Goal: Task Accomplishment & Management: Manage account settings

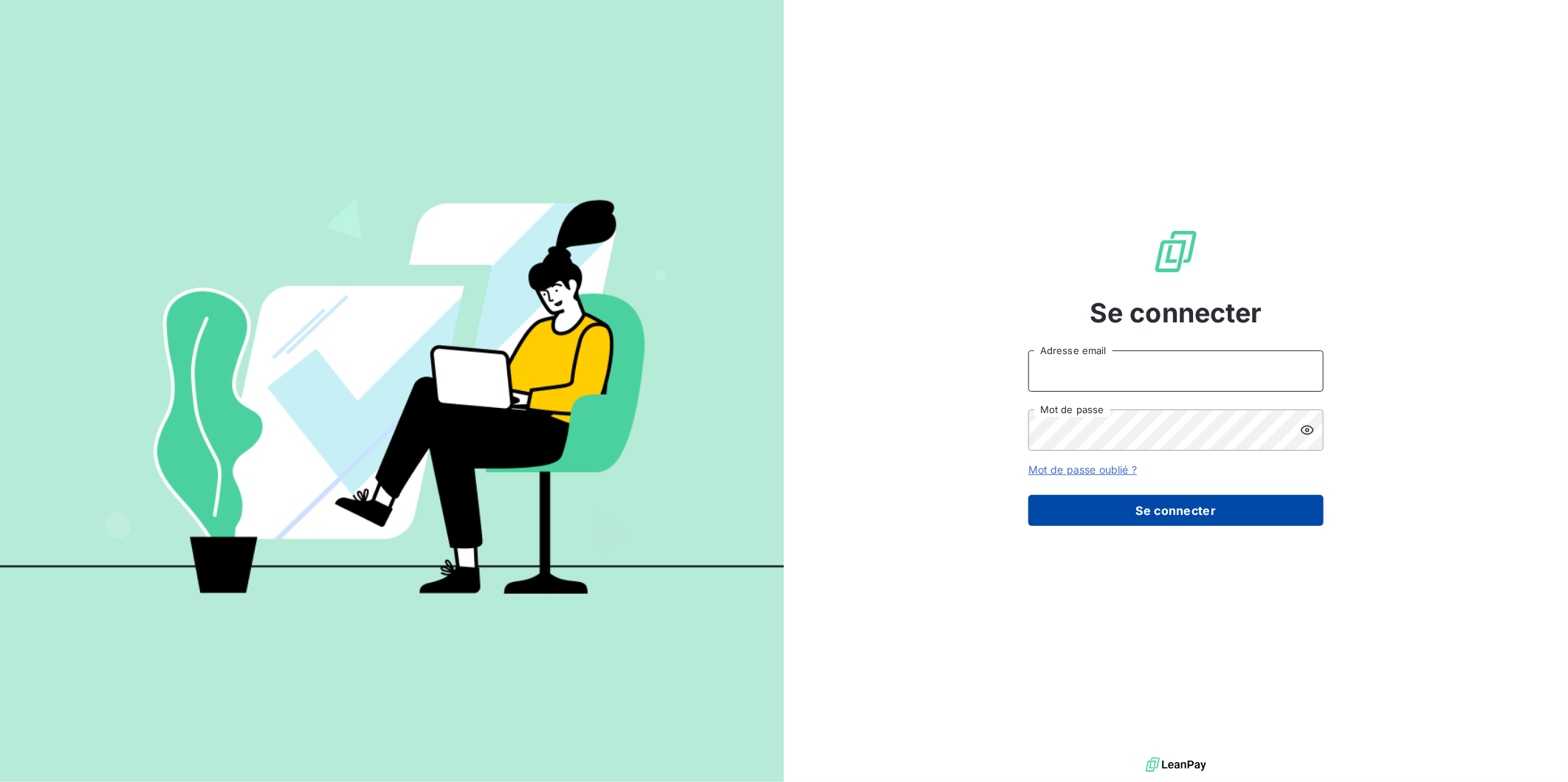
type input "[EMAIL_ADDRESS][DOMAIN_NAME]"
click at [1171, 503] on button "Se connecter" at bounding box center [1176, 510] width 296 height 31
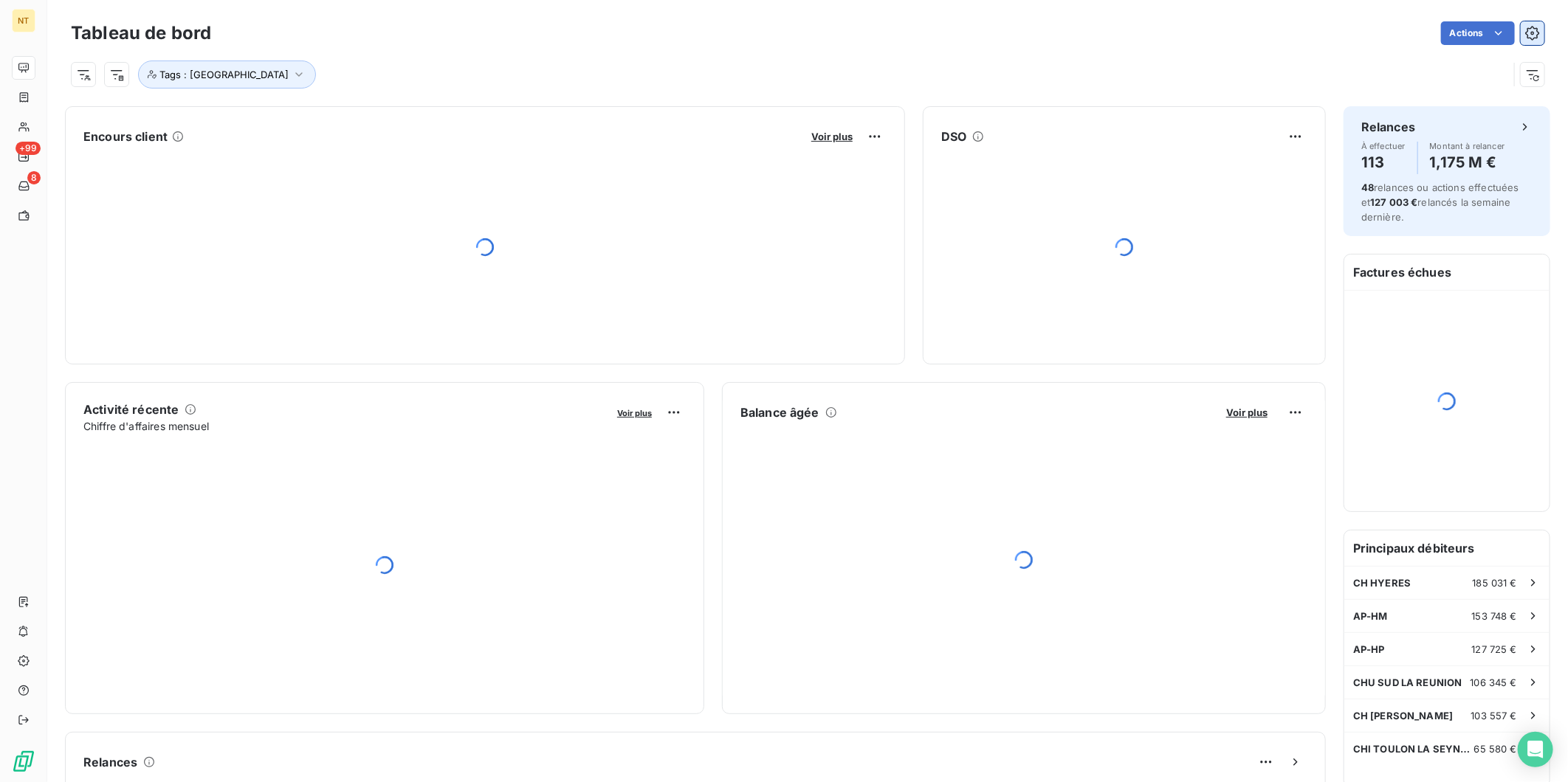
click at [1526, 27] on icon "button" at bounding box center [1532, 32] width 14 height 14
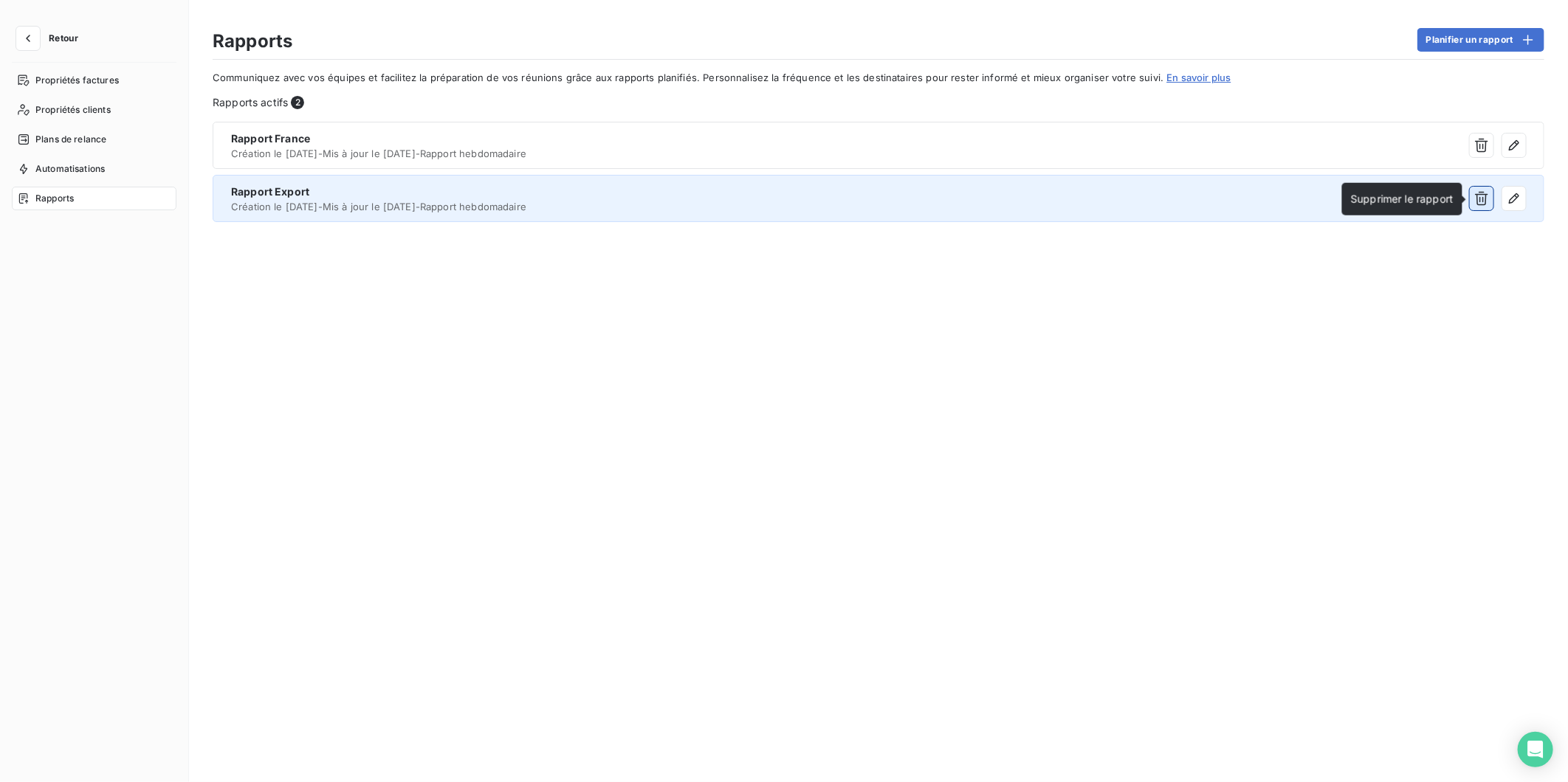
click at [1487, 196] on icon "button" at bounding box center [1481, 198] width 14 height 14
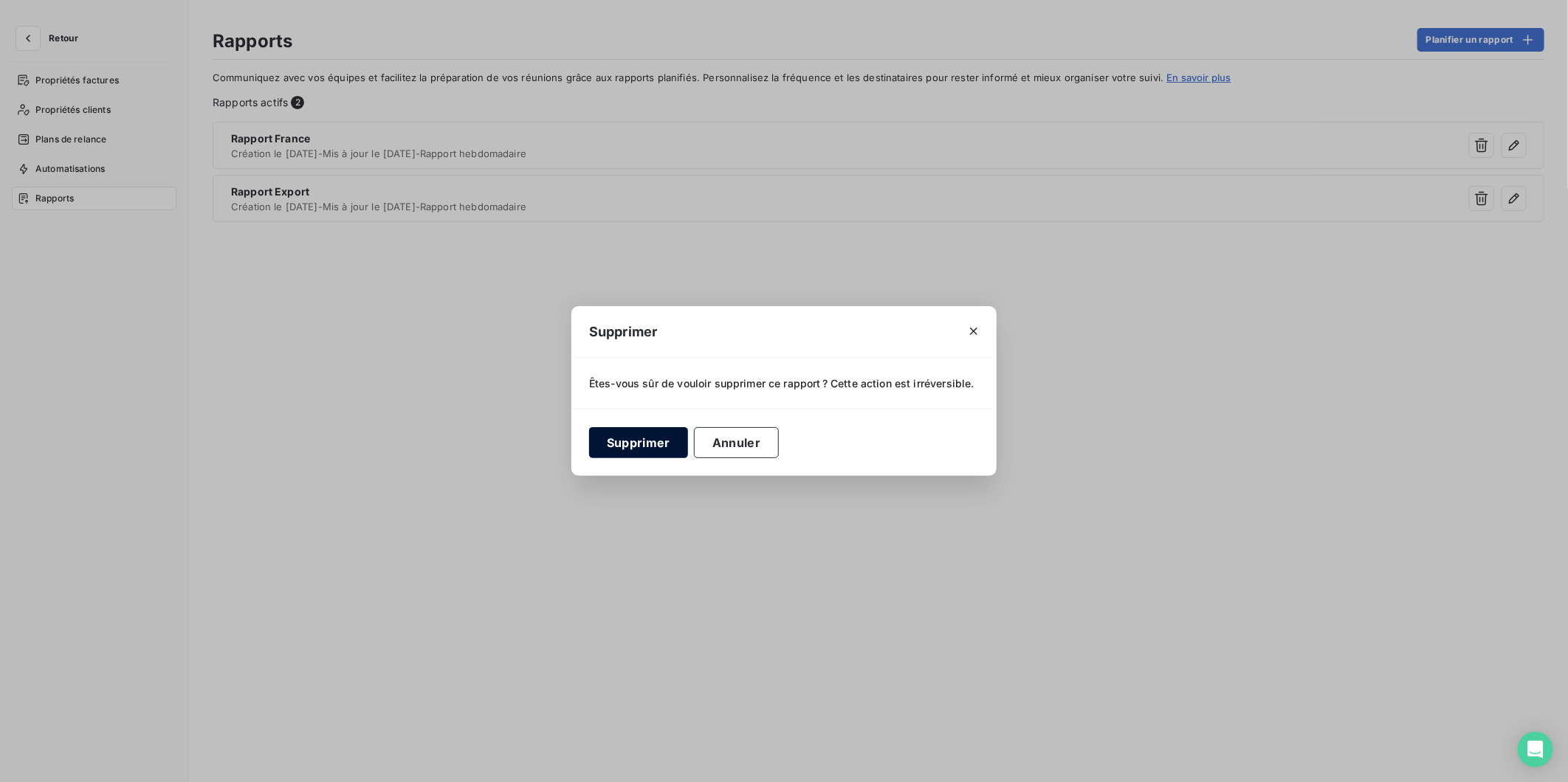
click at [634, 443] on button "Supprimer" at bounding box center [639, 442] width 99 height 31
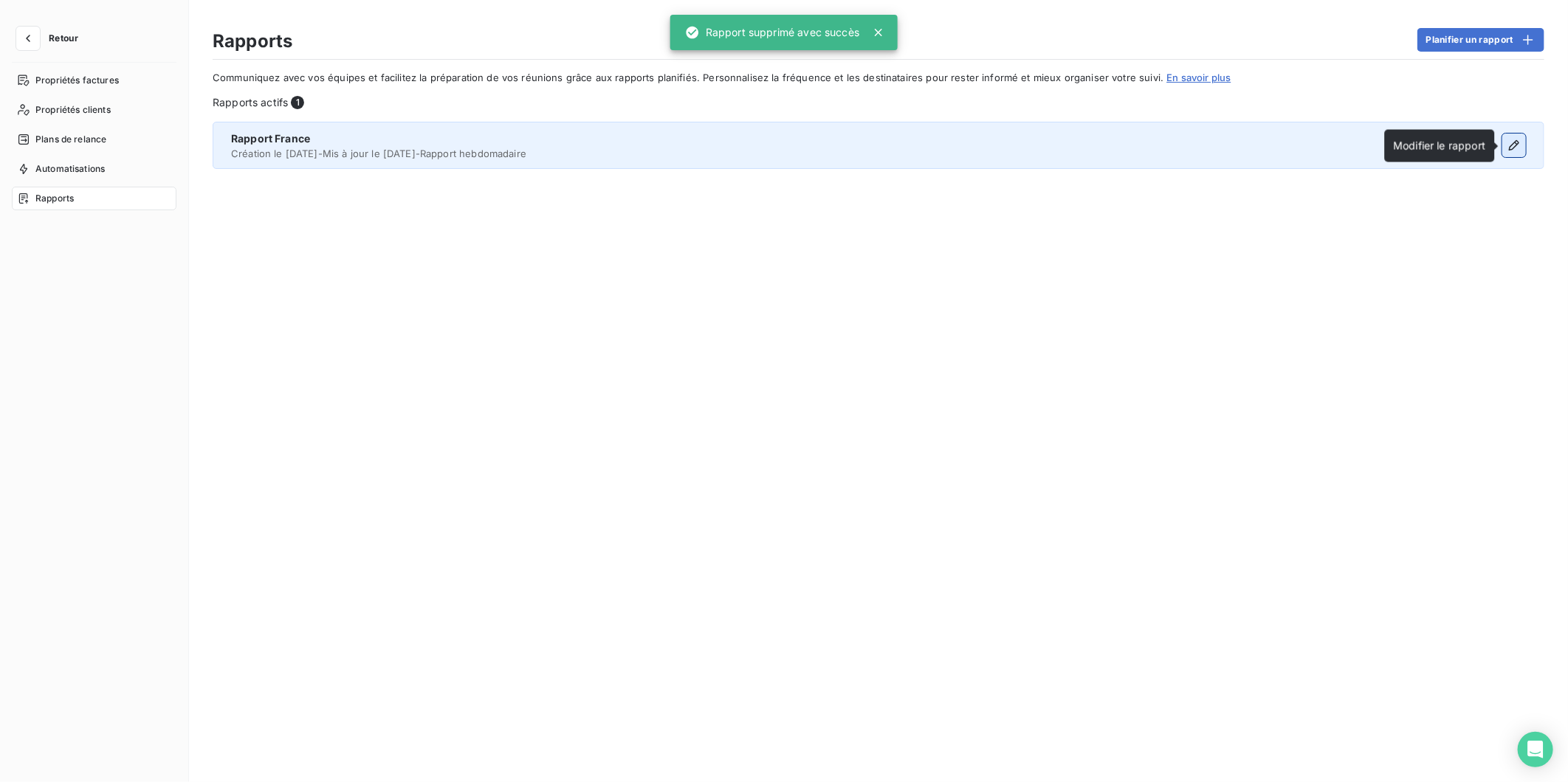
click at [1514, 146] on icon "button" at bounding box center [1514, 145] width 14 height 14
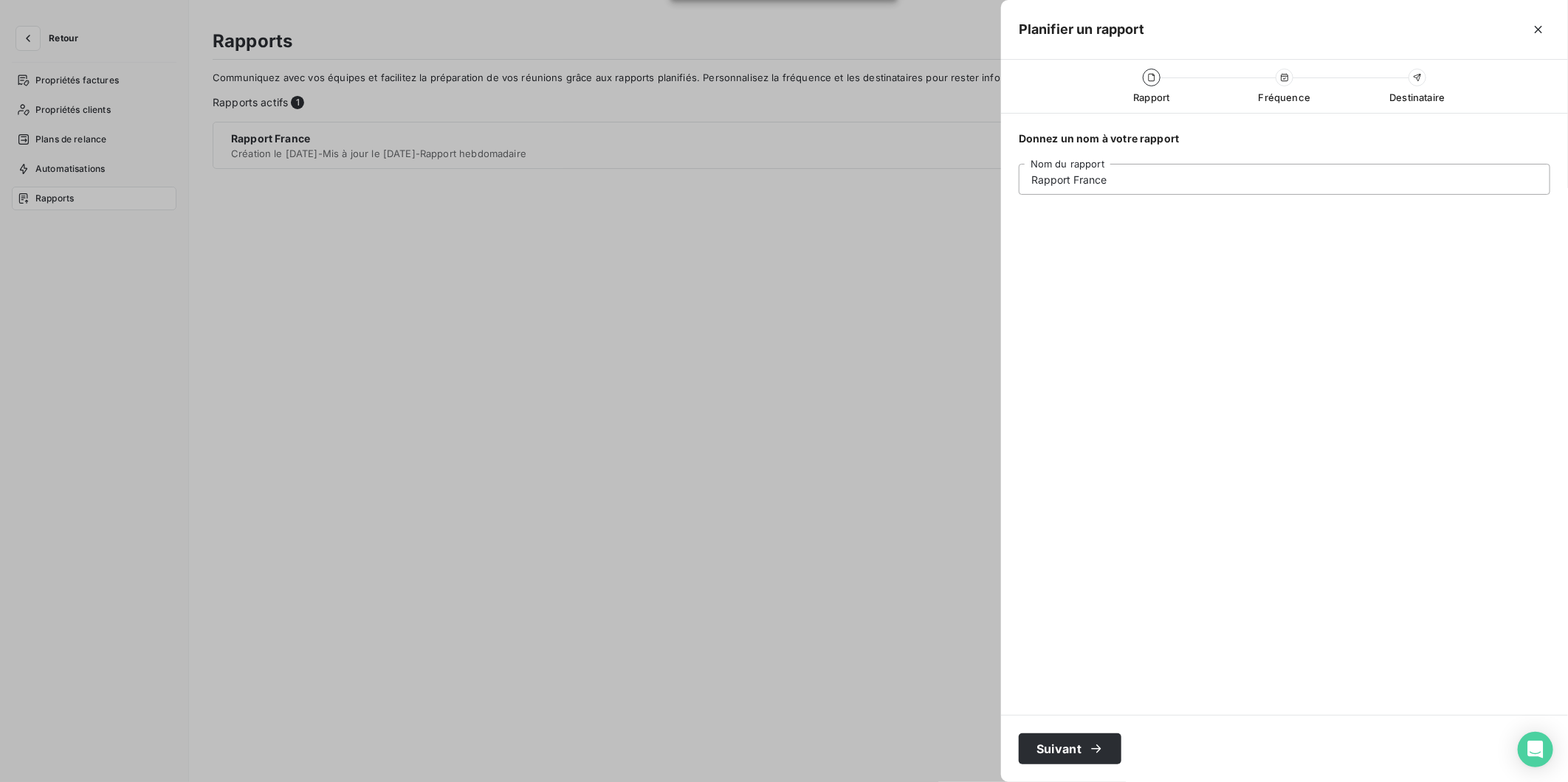
drag, startPoint x: 1123, startPoint y: 188, endPoint x: 1074, endPoint y: 190, distance: 49.0
click at [1074, 190] on input "Rapport France" at bounding box center [1284, 179] width 532 height 31
type input "Rapport"
click at [1290, 77] on div "Fréquence" at bounding box center [1284, 77] width 18 height 18
click at [1058, 747] on button "Suivant" at bounding box center [1069, 749] width 103 height 31
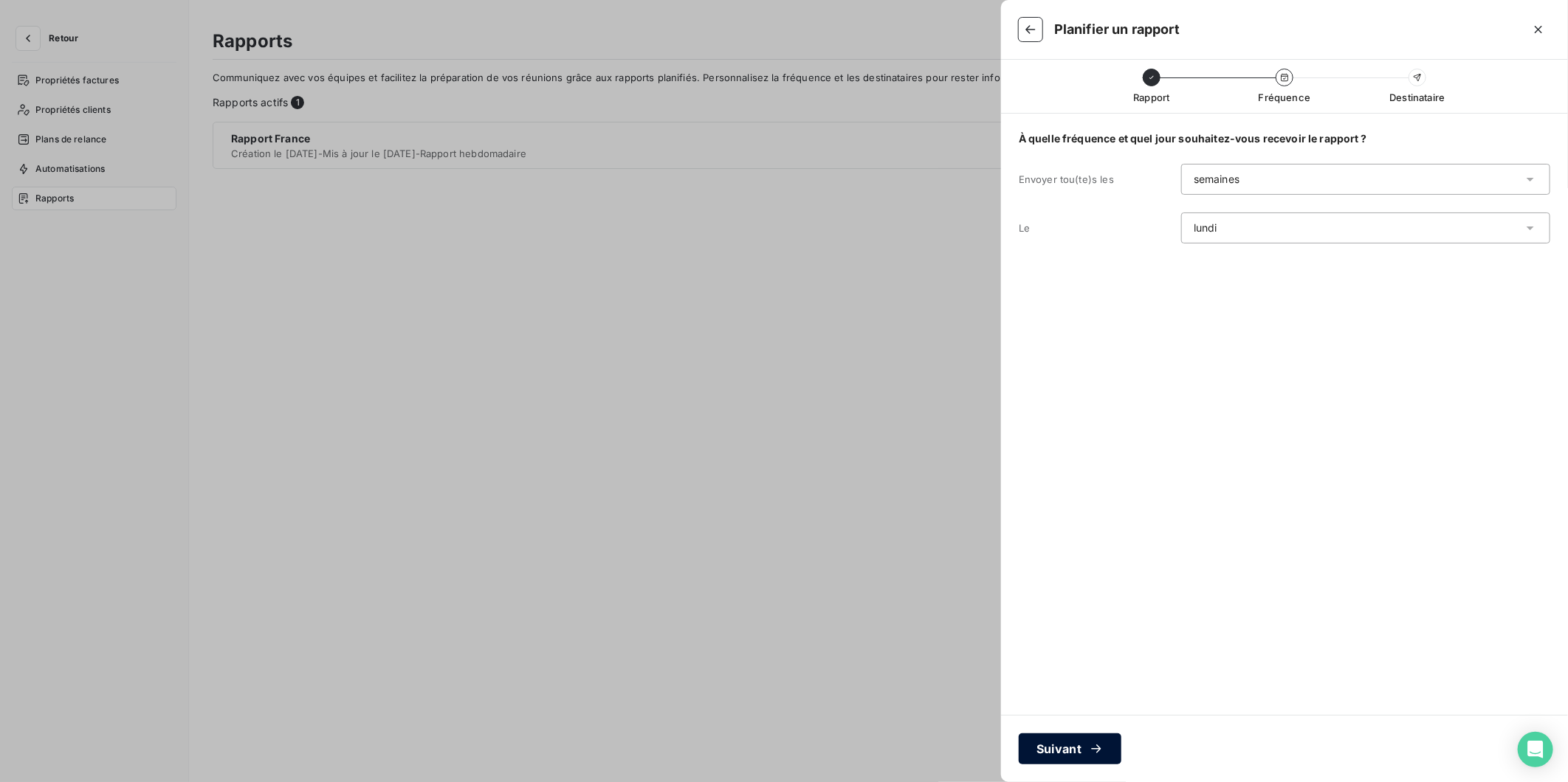
click at [1057, 746] on button "Suivant" at bounding box center [1069, 749] width 103 height 31
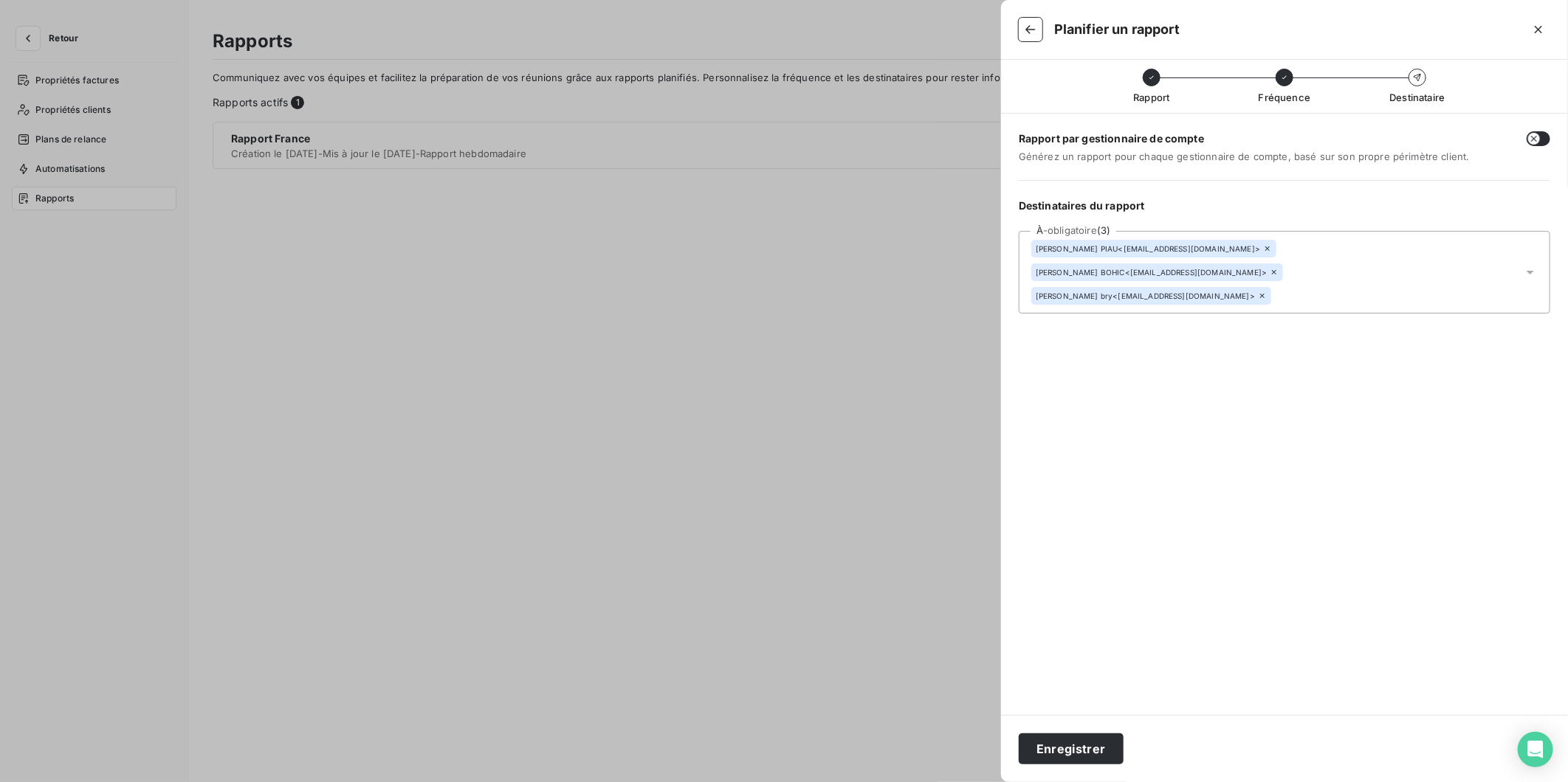
click at [1261, 294] on icon at bounding box center [1262, 295] width 4 height 4
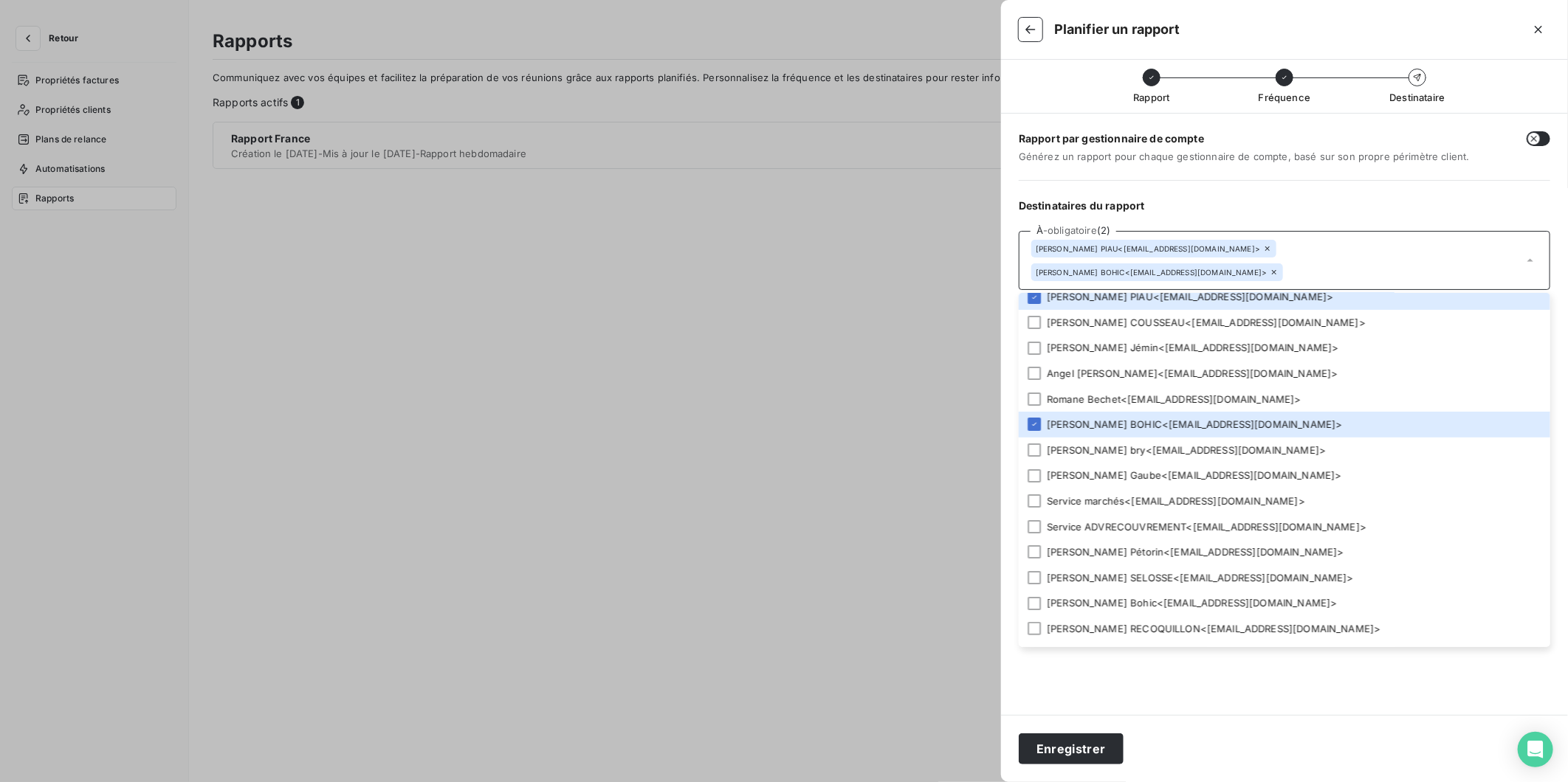
scroll to position [232, 0]
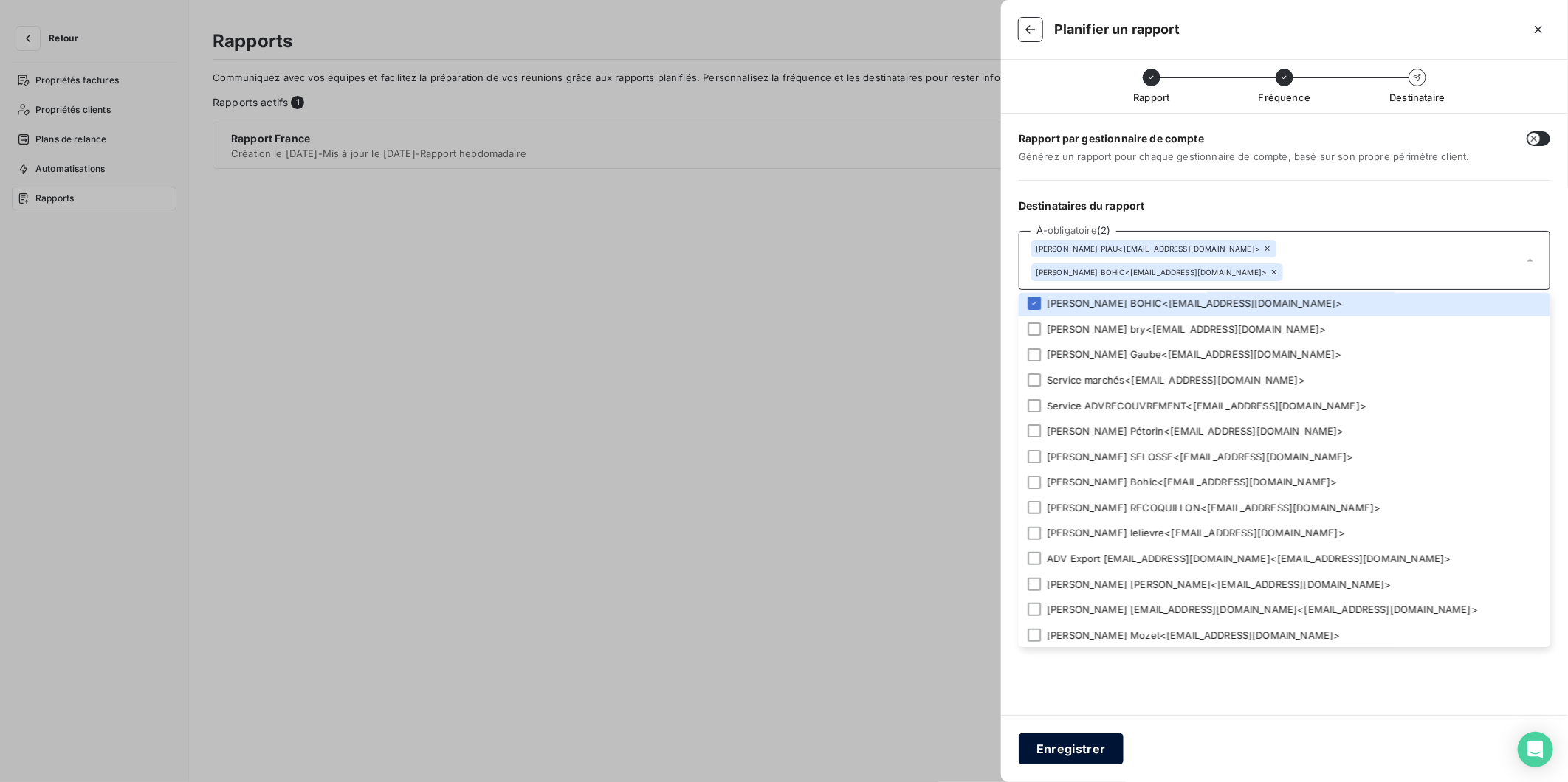
click at [1086, 747] on button "Enregistrer" at bounding box center [1070, 749] width 104 height 31
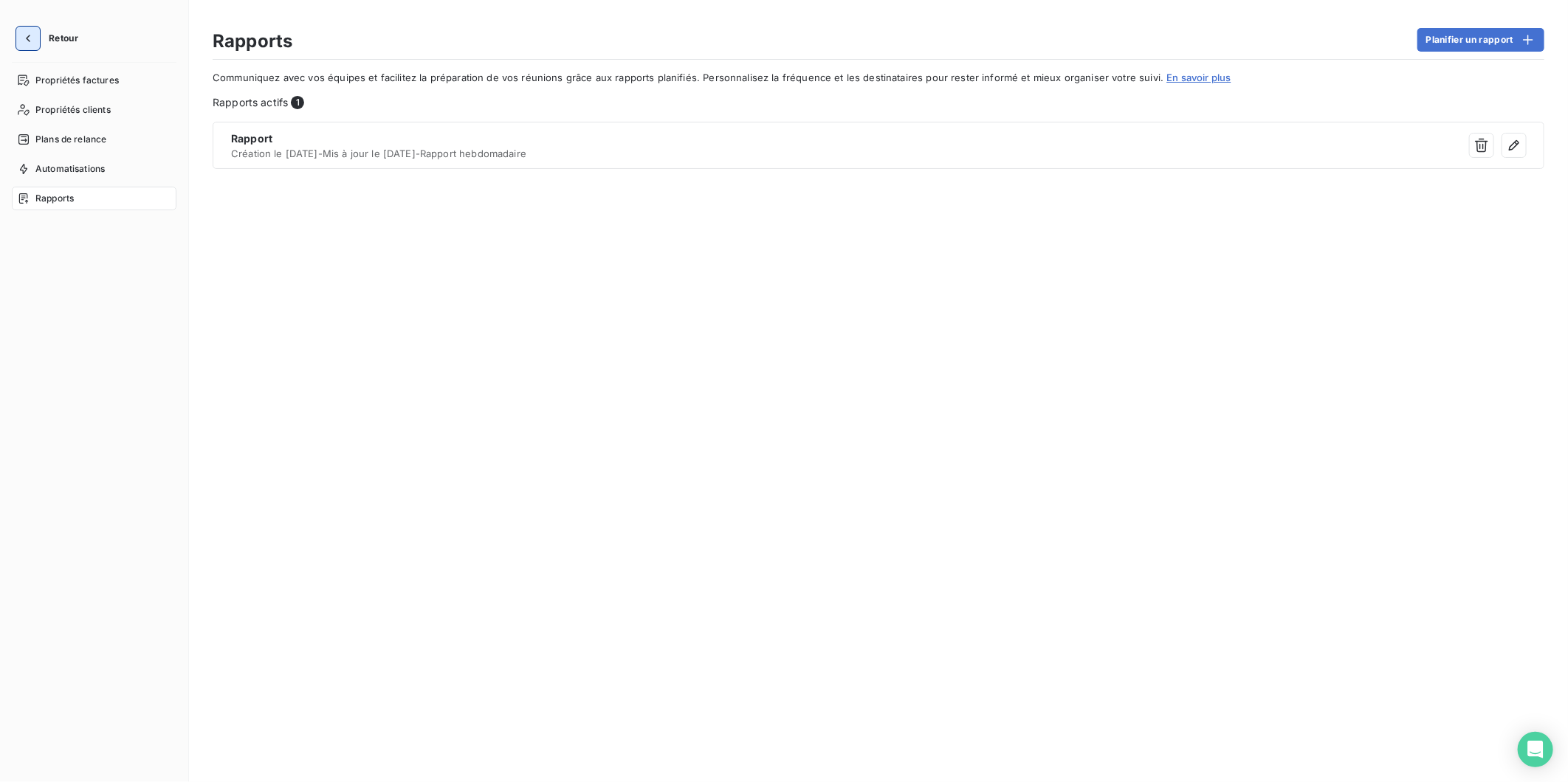
click at [26, 42] on icon "button" at bounding box center [27, 38] width 14 height 14
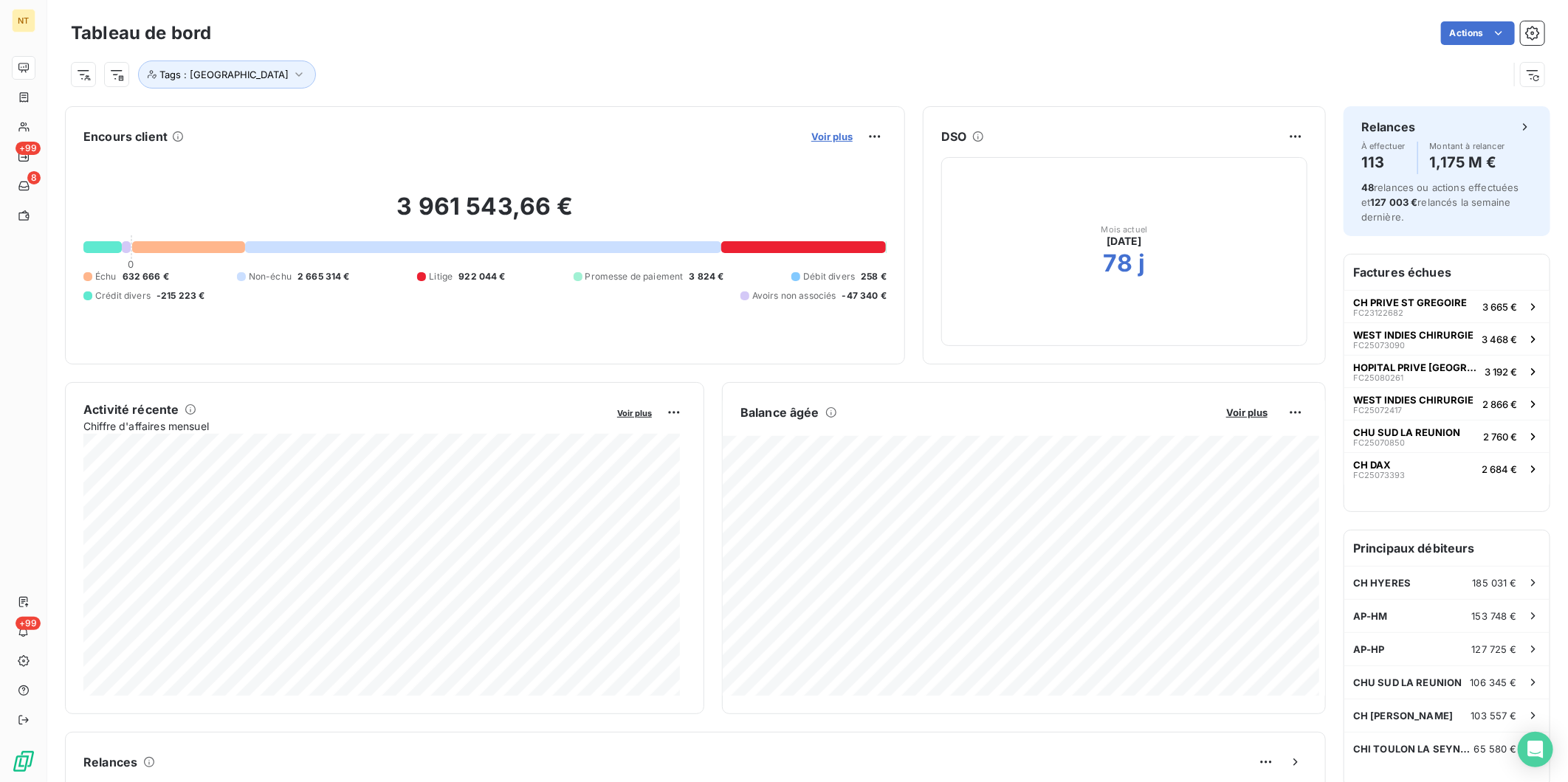
click at [816, 131] on span "Voir plus" at bounding box center [832, 137] width 42 height 12
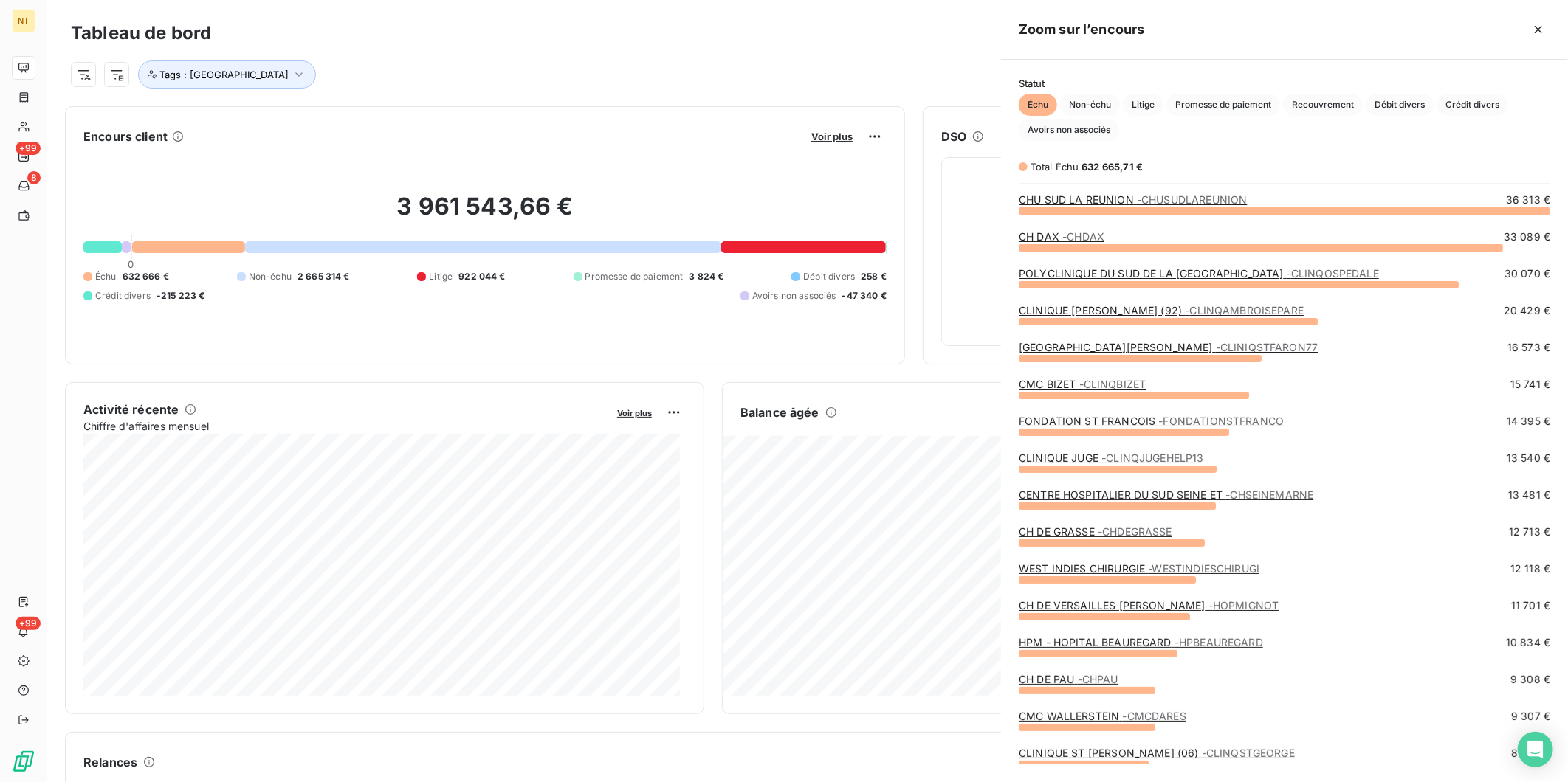
scroll to position [559, 555]
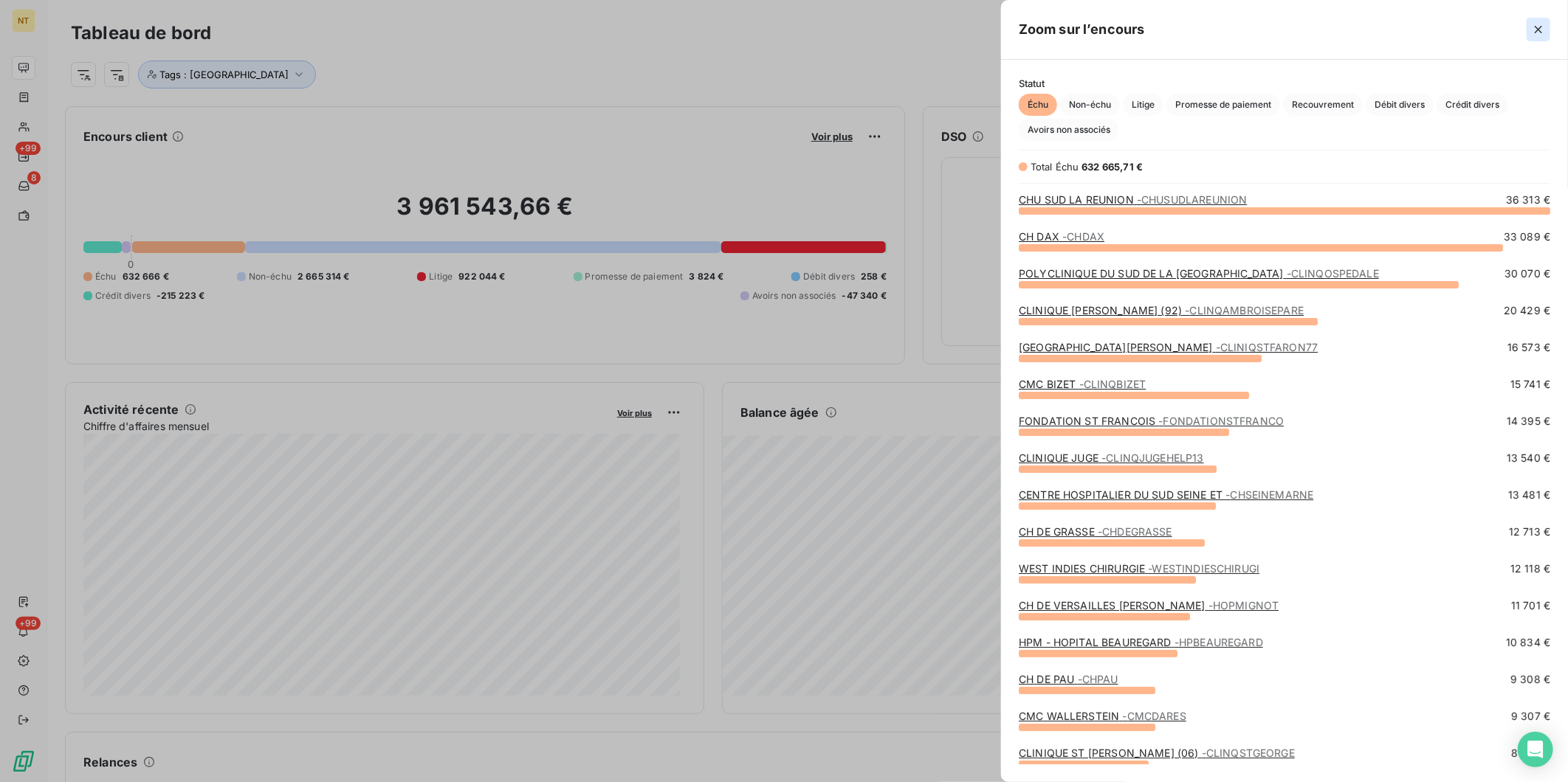
click at [1531, 26] on icon "button" at bounding box center [1538, 29] width 14 height 14
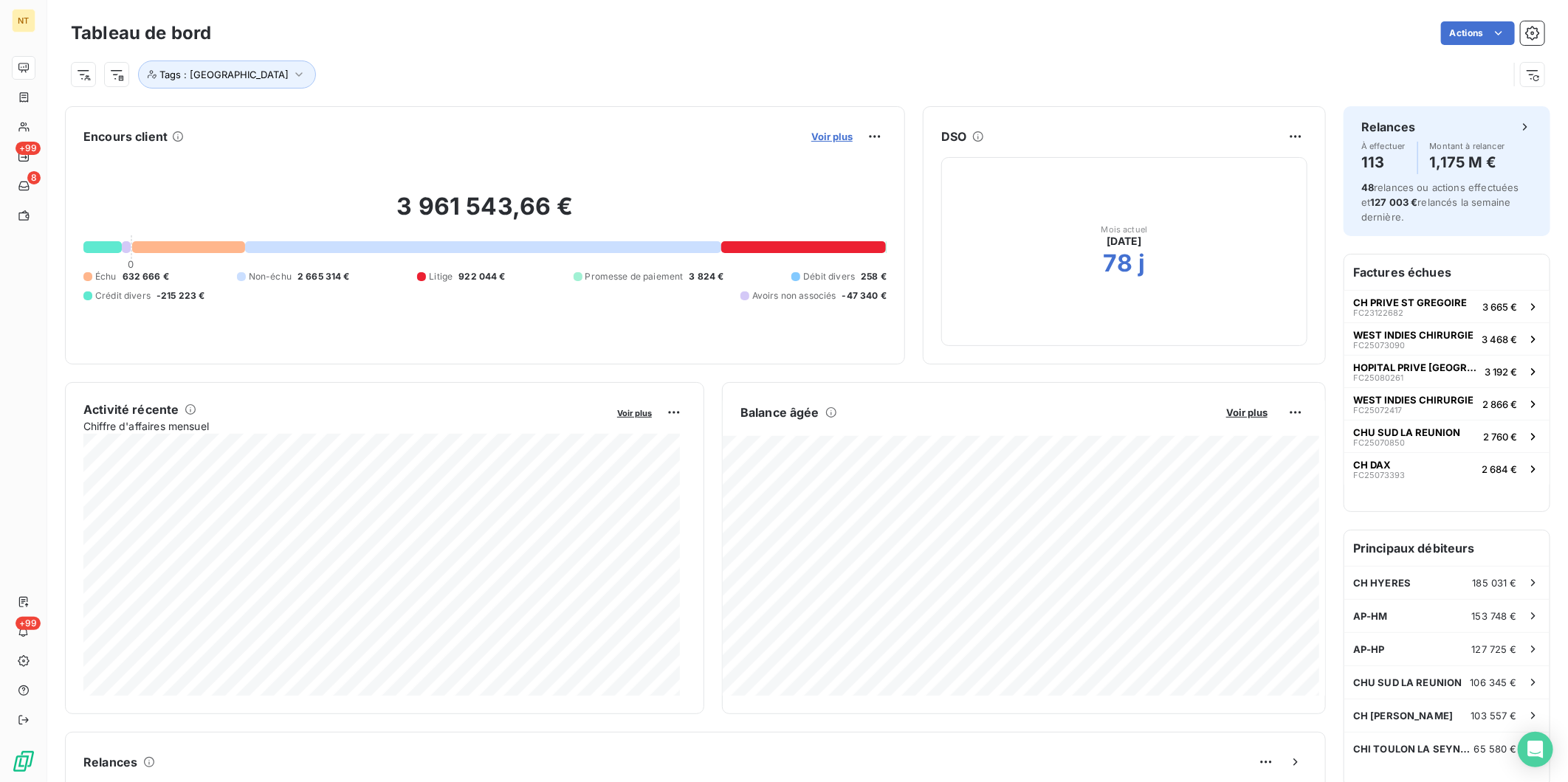
click at [822, 138] on span "Voir plus" at bounding box center [832, 137] width 42 height 12
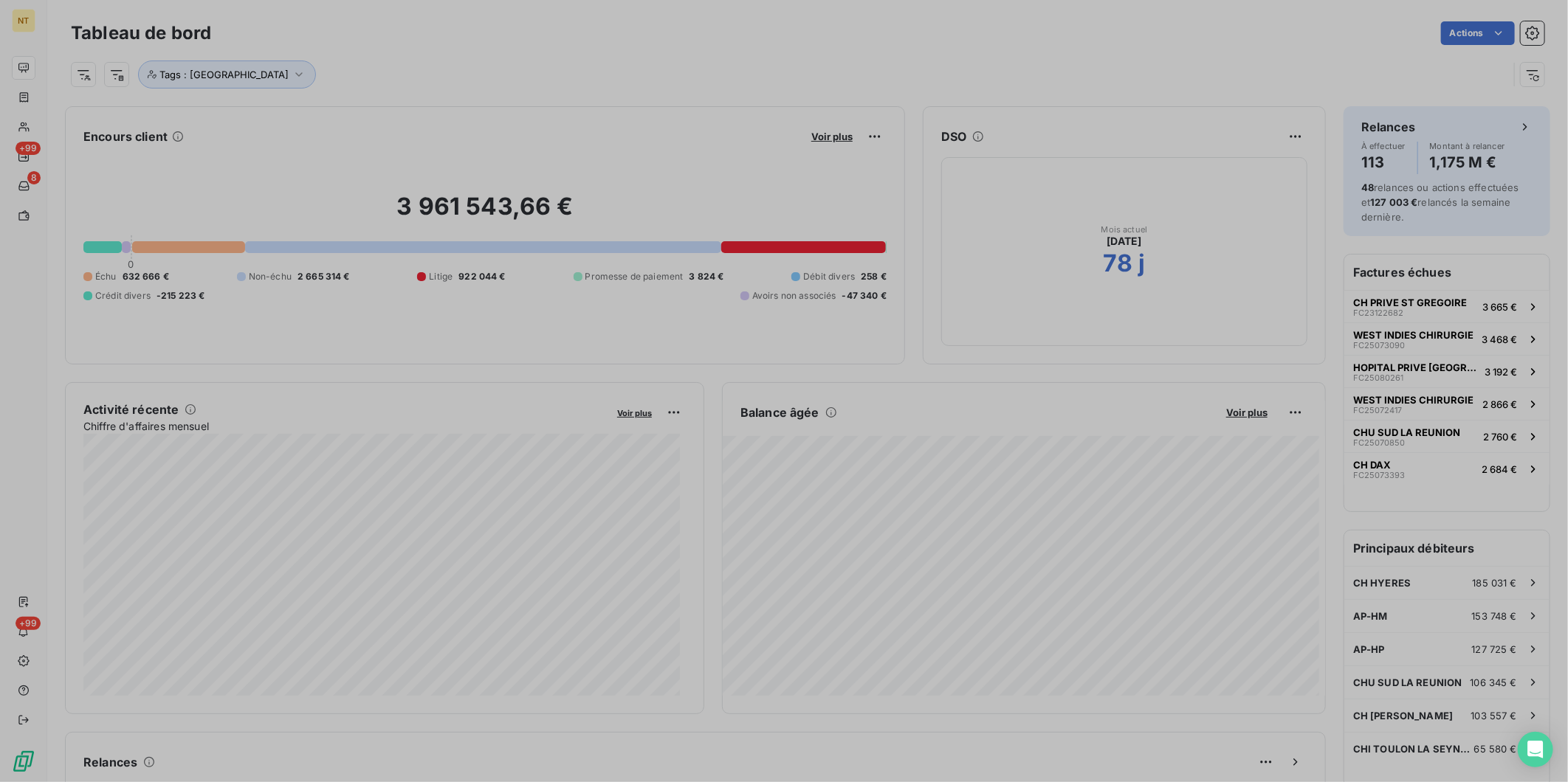
scroll to position [770, 555]
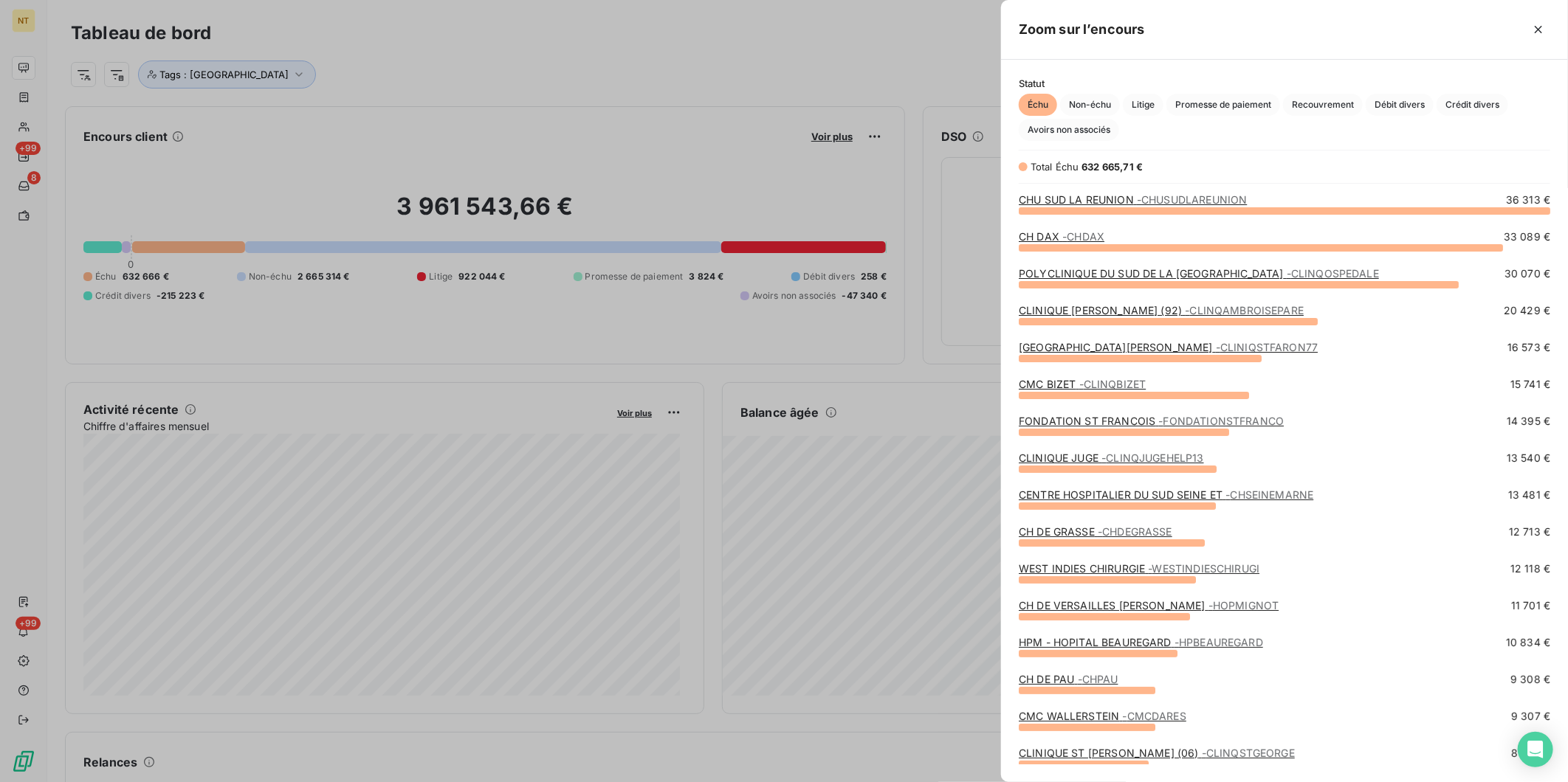
click at [726, 64] on div at bounding box center [784, 391] width 1568 height 782
